Goal: Navigation & Orientation: Find specific page/section

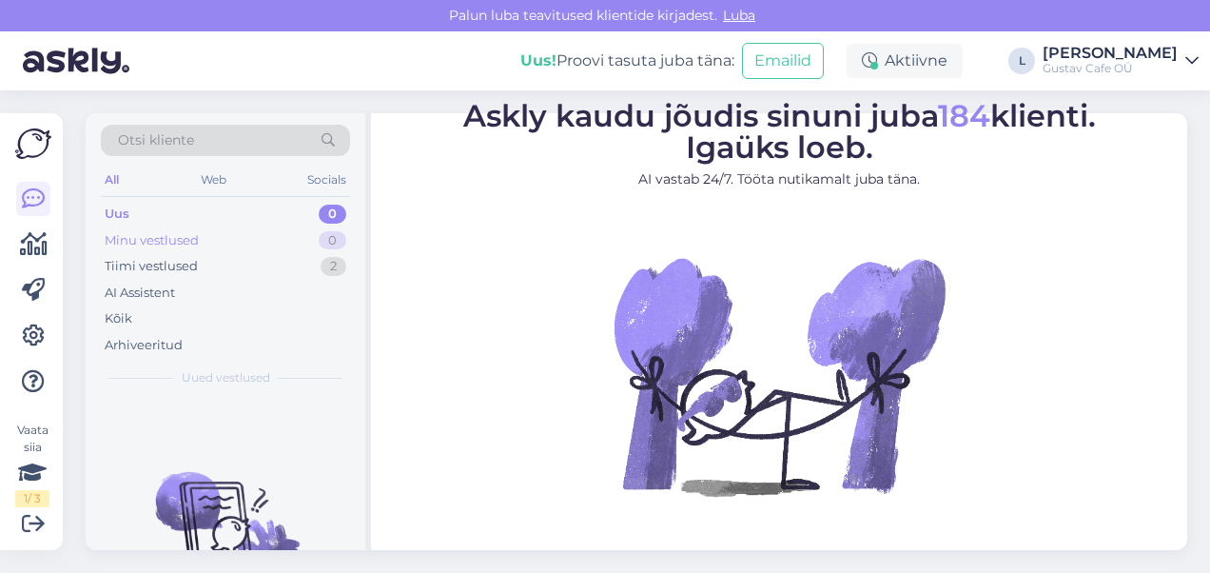
drag, startPoint x: 181, startPoint y: 216, endPoint x: 183, endPoint y: 233, distance: 17.2
click at [181, 220] on div "Uus 0" at bounding box center [225, 214] width 249 height 27
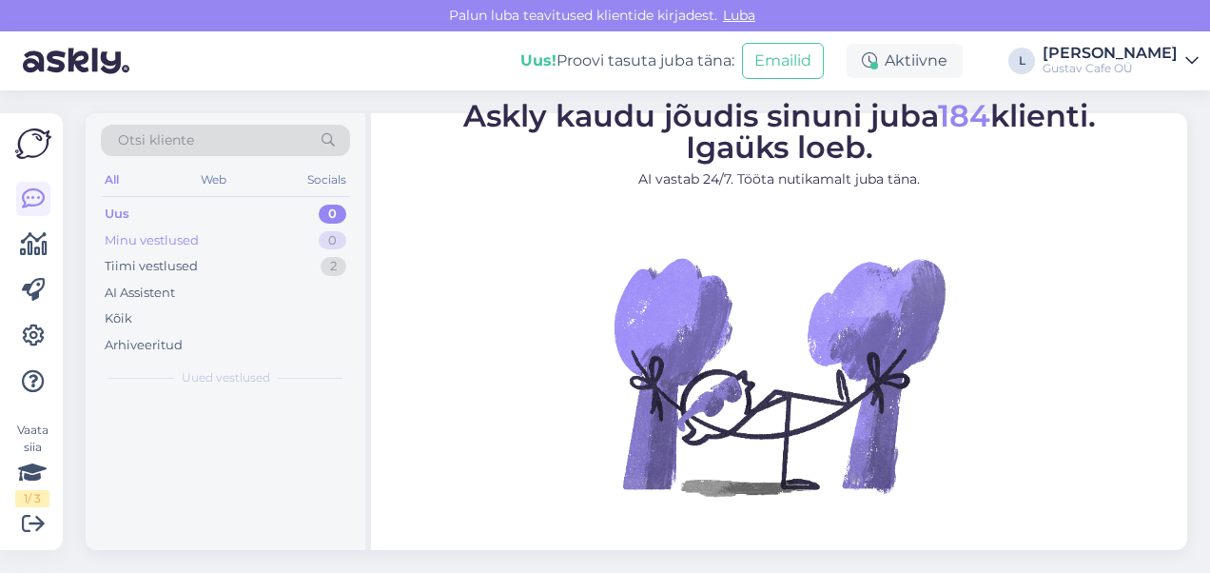
click at [183, 240] on div "Minu vestlused" at bounding box center [152, 240] width 94 height 19
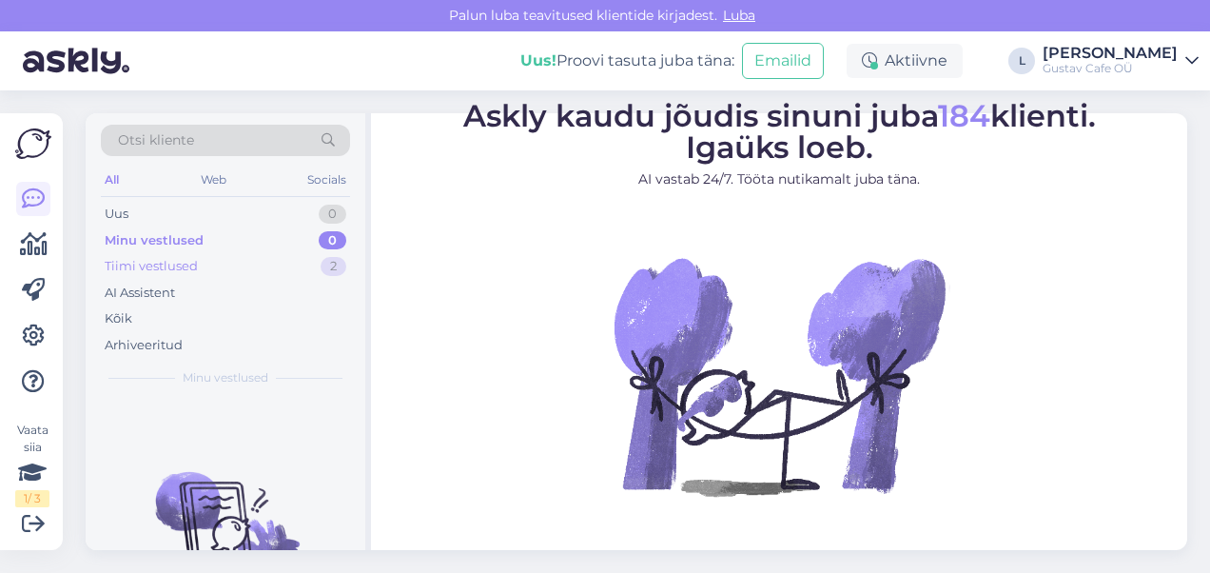
click at [198, 264] on div "Tiimi vestlused 2" at bounding box center [225, 266] width 249 height 27
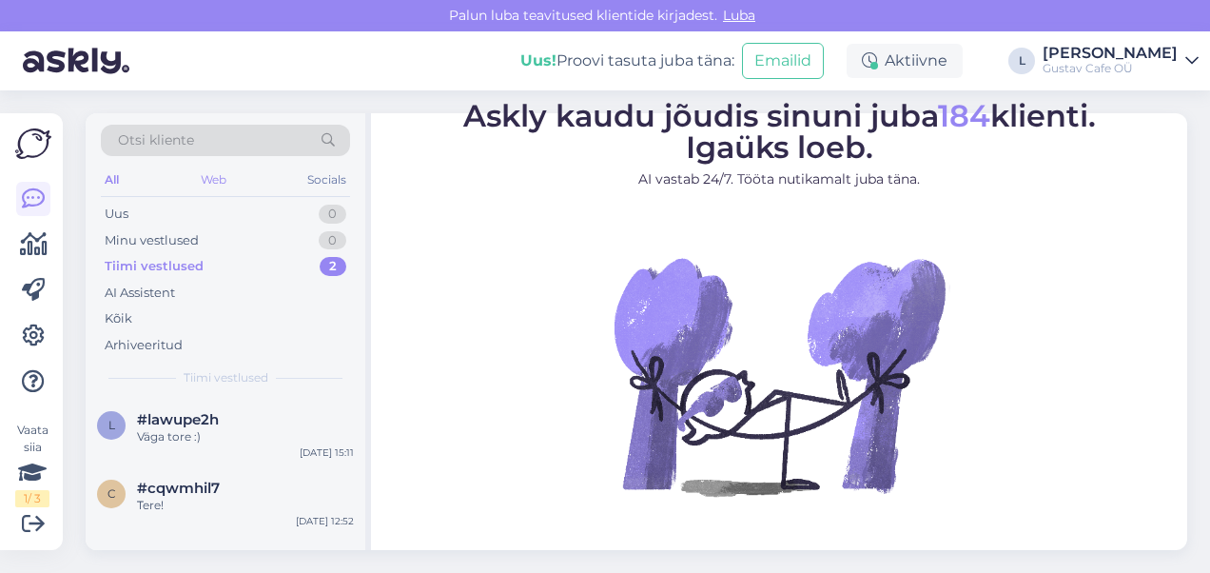
click at [197, 183] on div "Web" at bounding box center [213, 179] width 33 height 25
click at [207, 204] on div "Uus 0" at bounding box center [225, 214] width 249 height 27
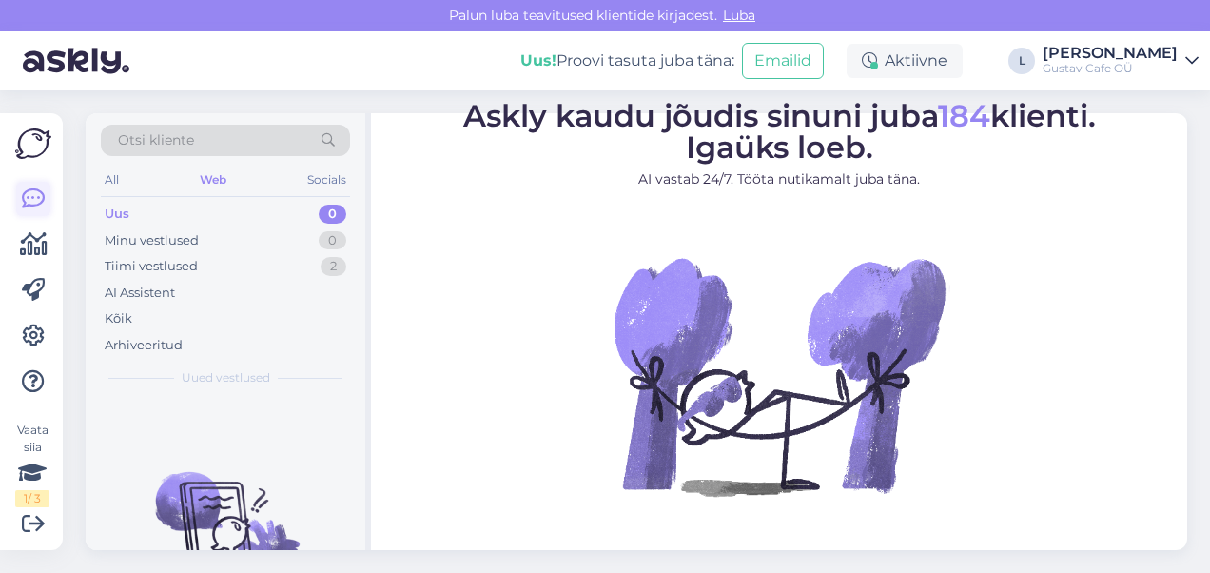
click at [16, 194] on link at bounding box center [33, 199] width 34 height 34
